Goal: Task Accomplishment & Management: Manage account settings

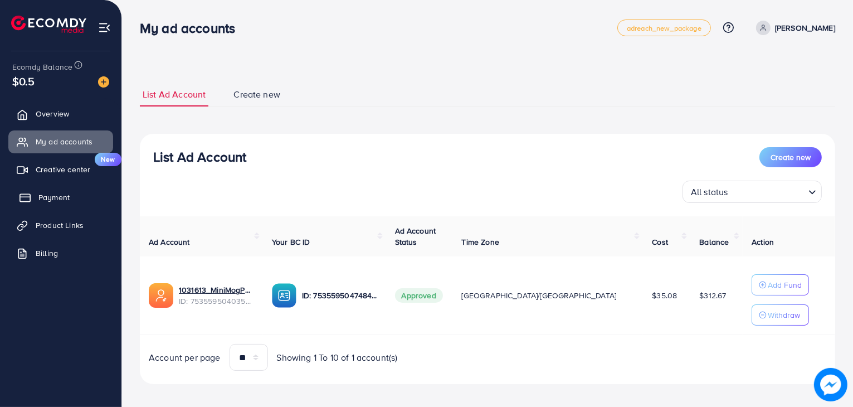
click at [65, 197] on span "Payment" at bounding box center [53, 197] width 31 height 11
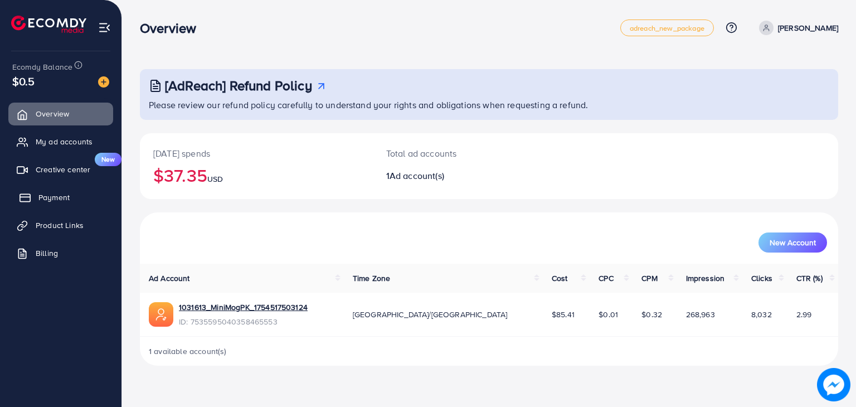
click at [41, 188] on link "Payment" at bounding box center [60, 197] width 105 height 22
